Goal: Task Accomplishment & Management: Manage account settings

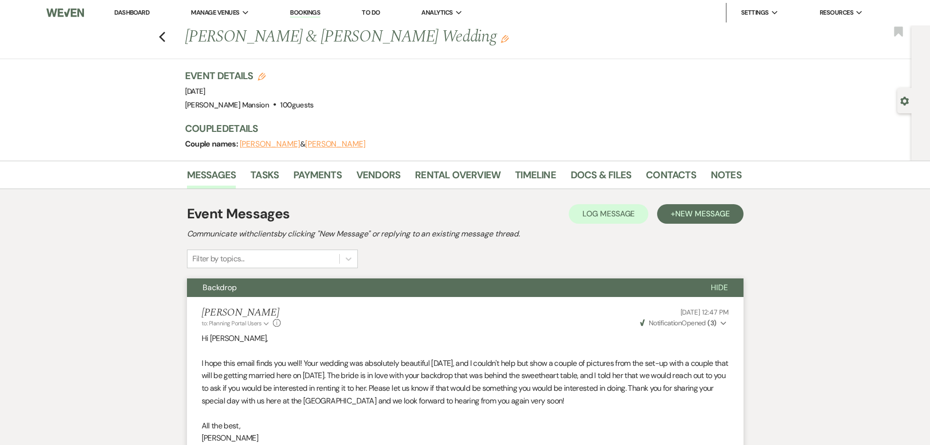
click at [119, 15] on link "Dashboard" at bounding box center [131, 12] width 35 height 8
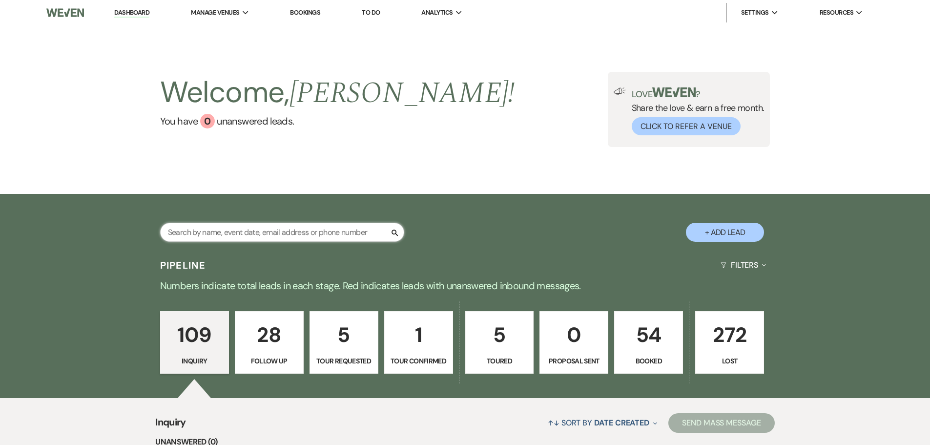
click at [250, 234] on input "text" at bounding box center [282, 232] width 244 height 19
type input "[PERSON_NAME]"
select select "8"
select select "5"
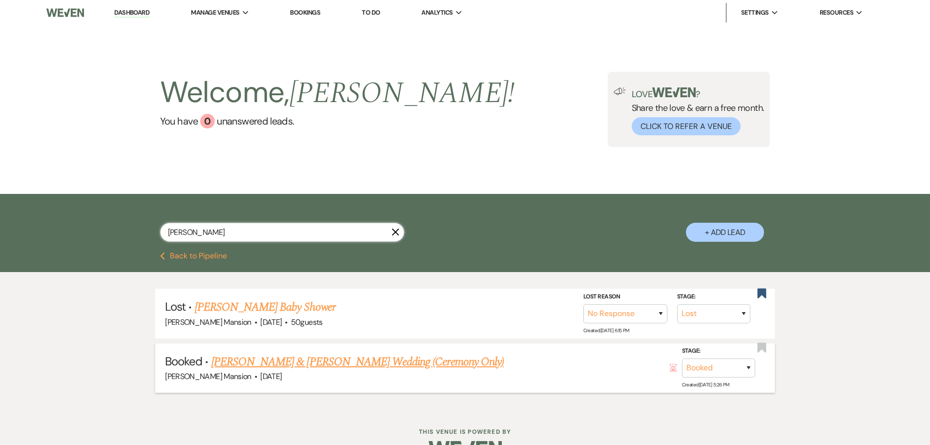
type input "[PERSON_NAME]"
click at [245, 355] on link "[PERSON_NAME] & [PERSON_NAME] Wedding (Ceremony Only)" at bounding box center [357, 362] width 292 height 18
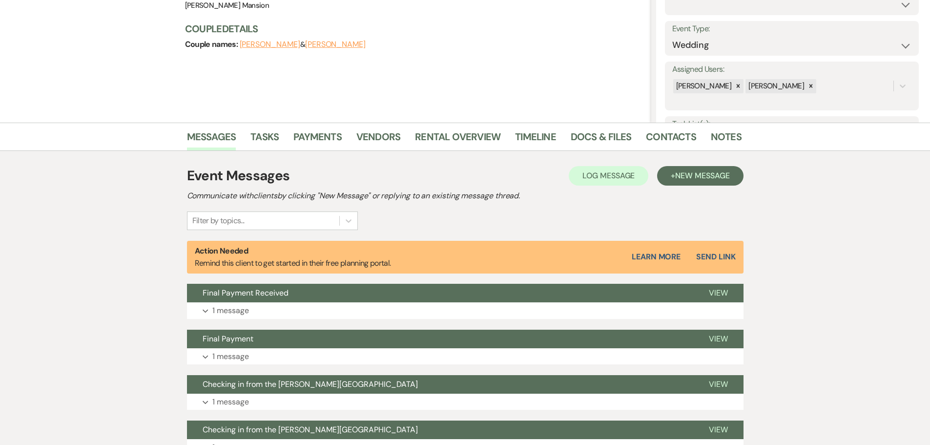
scroll to position [49, 0]
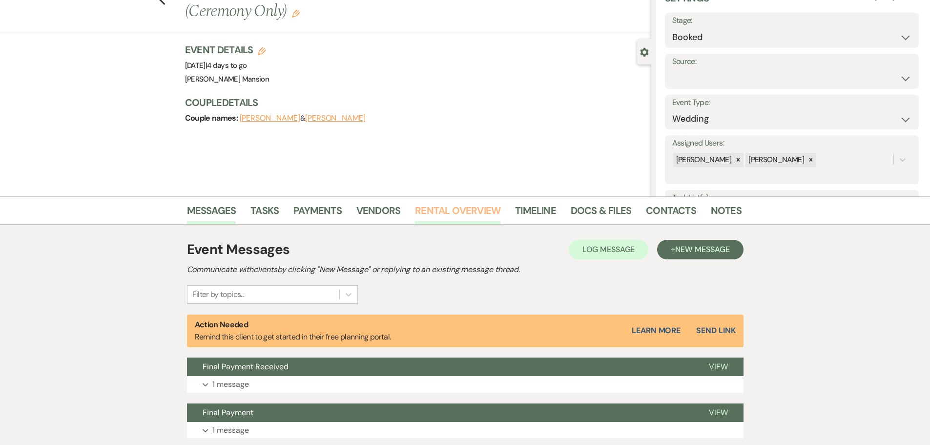
click at [457, 210] on link "Rental Overview" at bounding box center [457, 213] width 85 height 21
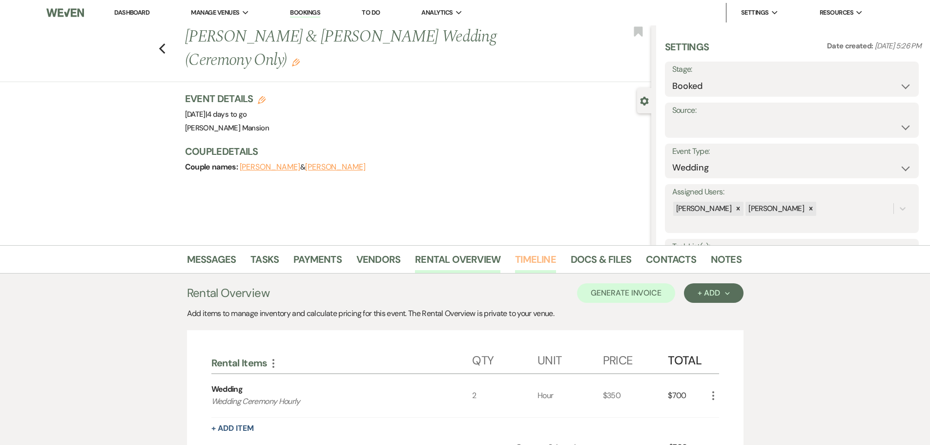
click at [539, 256] on link "Timeline" at bounding box center [535, 261] width 41 height 21
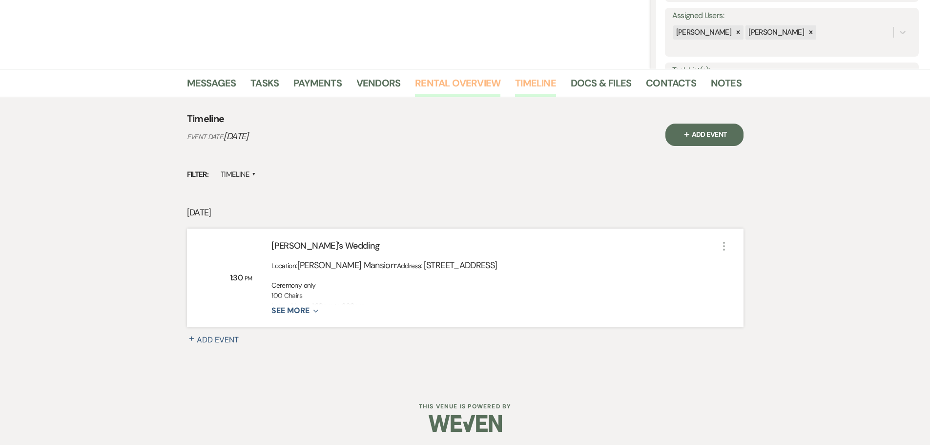
scroll to position [178, 0]
